Goal: Information Seeking & Learning: Learn about a topic

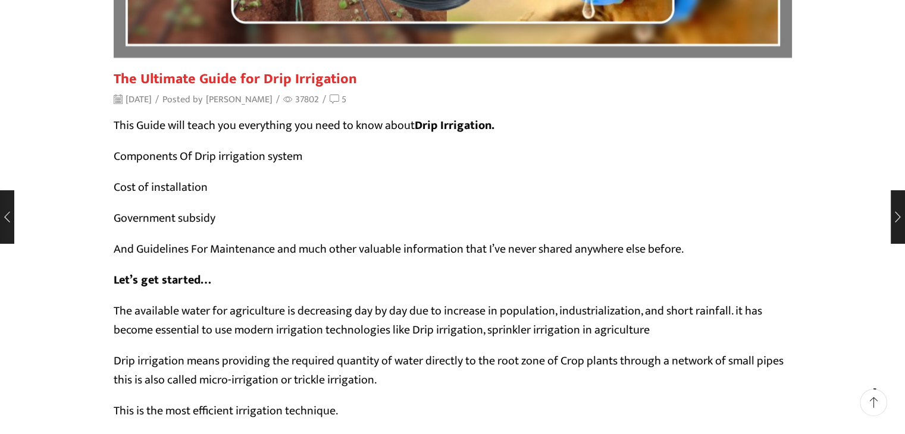
scroll to position [357, 0]
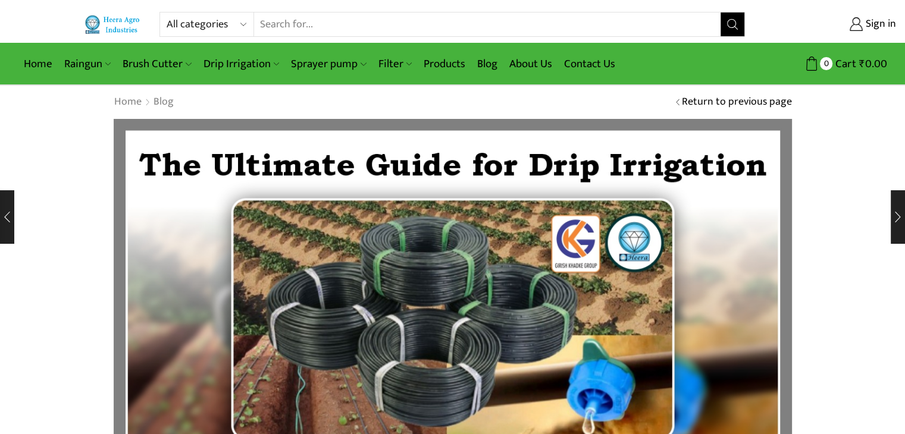
click at [749, 104] on link "Return to previous page" at bounding box center [737, 102] width 110 height 15
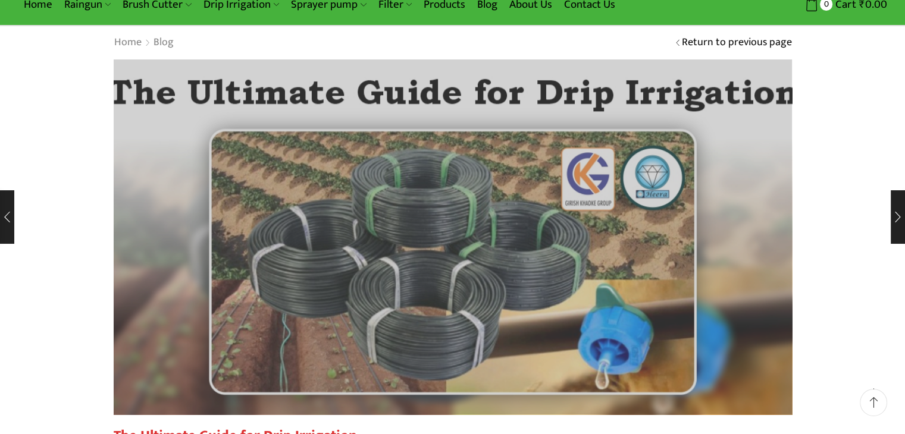
scroll to position [119, 0]
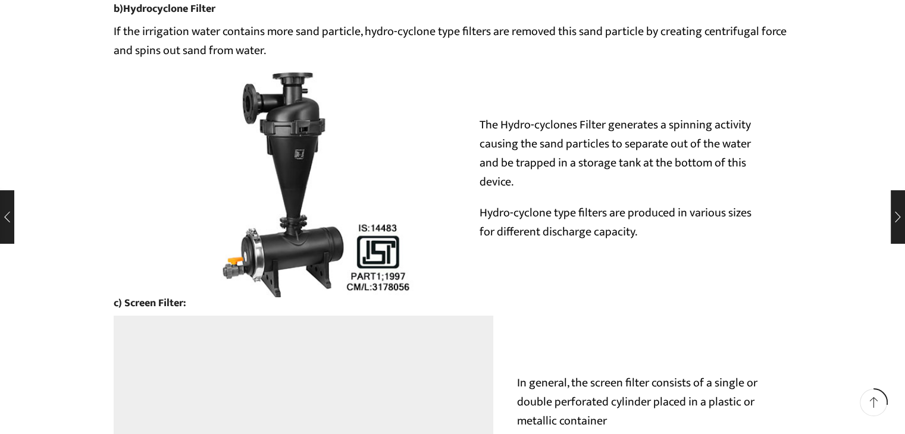
scroll to position [4196, 0]
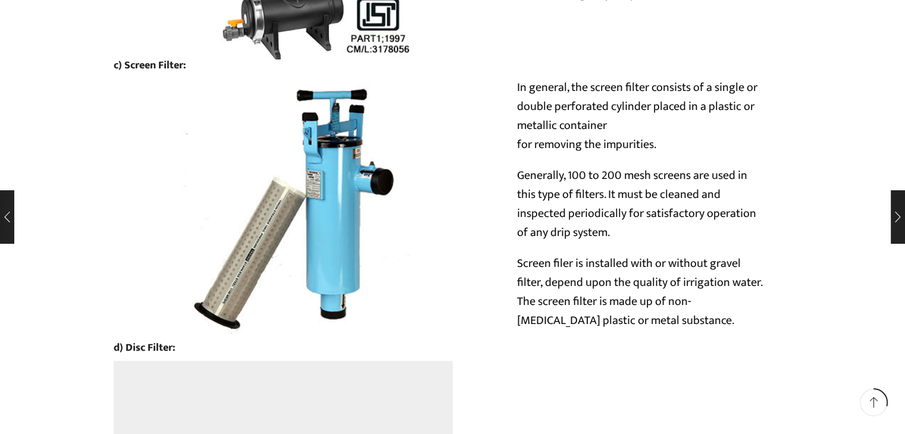
drag, startPoint x: 502, startPoint y: 101, endPoint x: 600, endPoint y: 102, distance: 97.6
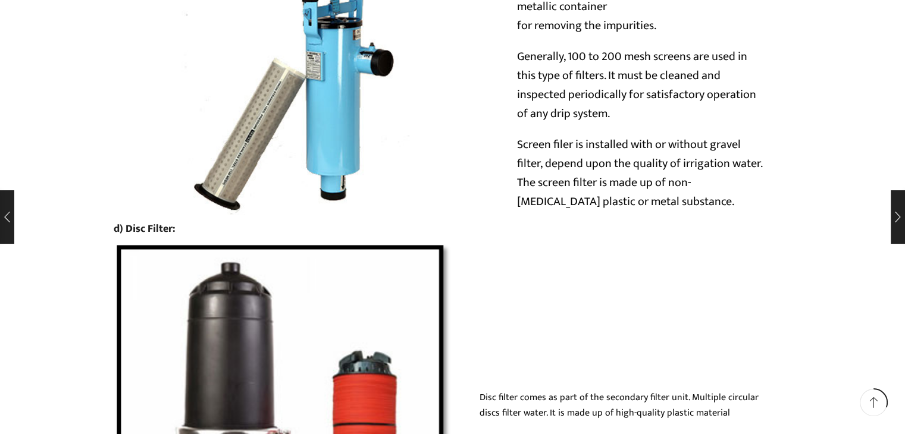
drag, startPoint x: 589, startPoint y: 184, endPoint x: 648, endPoint y: 184, distance: 58.3
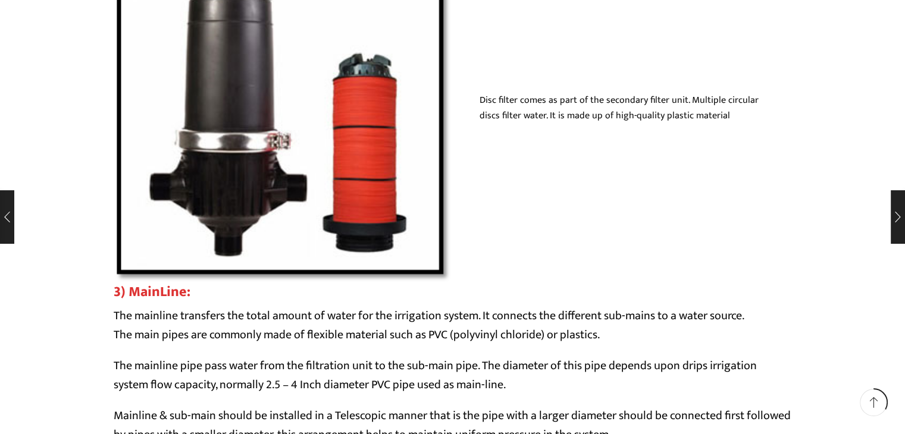
scroll to position [4553, 0]
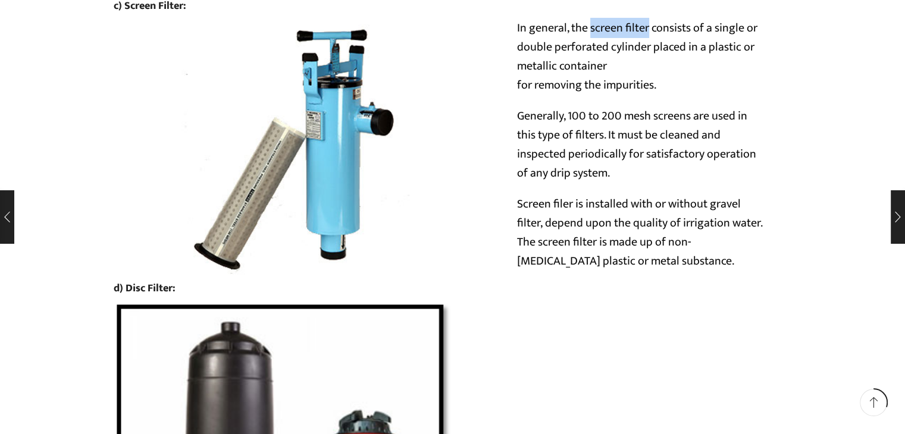
scroll to position [4315, 0]
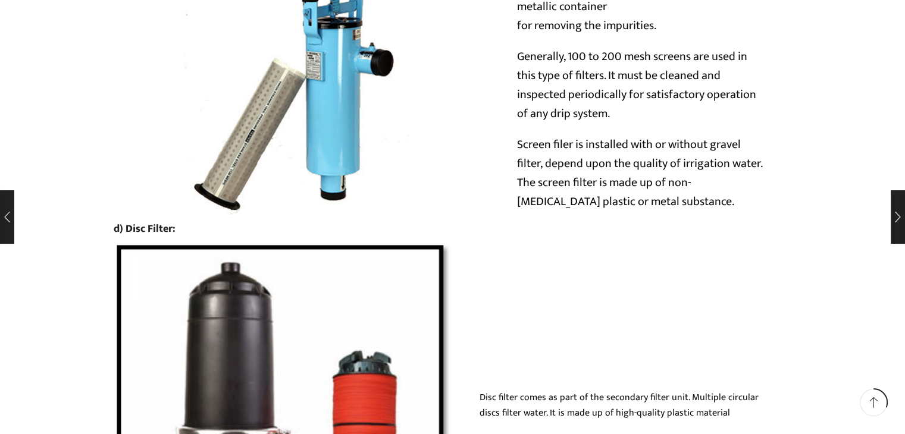
click at [300, 217] on img at bounding box center [304, 91] width 380 height 252
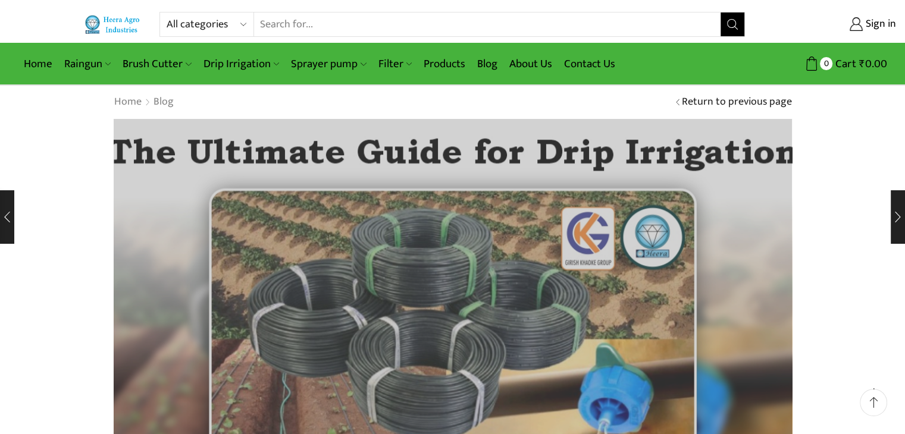
scroll to position [119, 0]
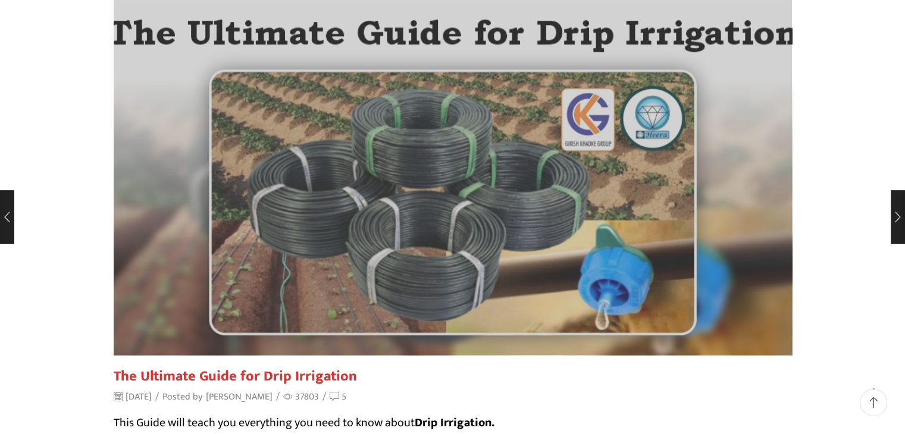
click at [542, 206] on img at bounding box center [453, 177] width 746 height 390
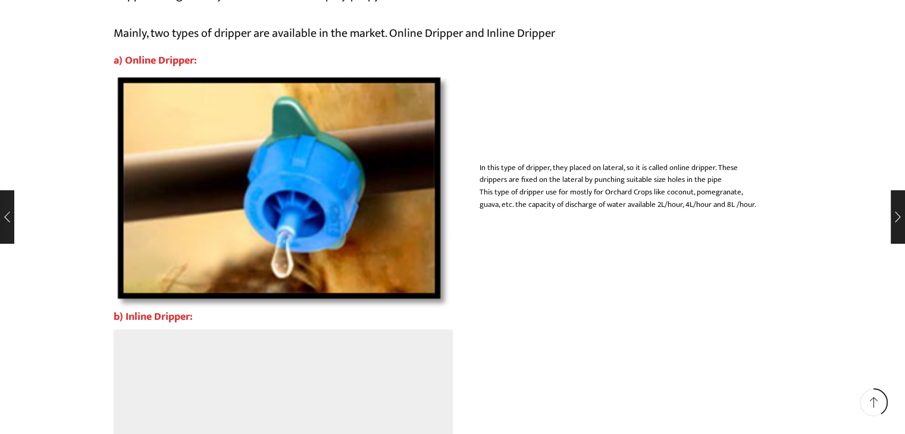
scroll to position [5829, 0]
